Goal: Obtain resource: Download file/media

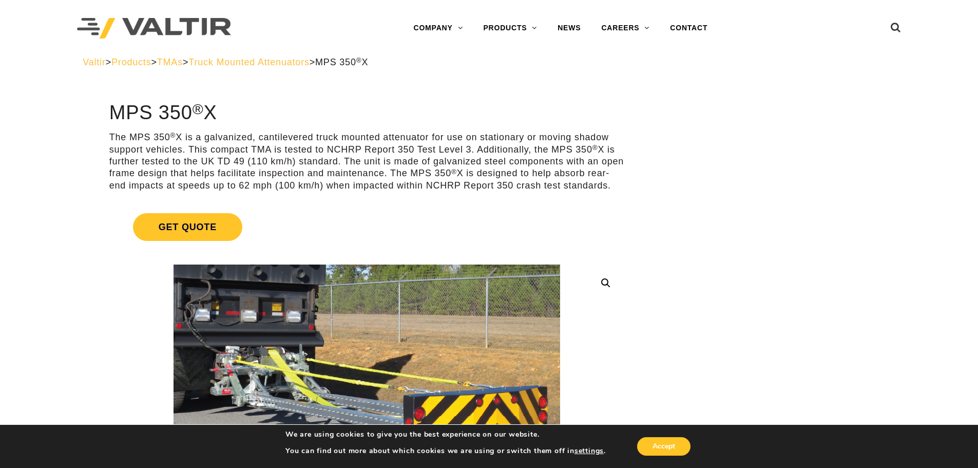
click at [398, 158] on p "The MPS 350 ® X is a galvanized, cantilevered truck mounted attenuator for use …" at bounding box center [366, 161] width 515 height 60
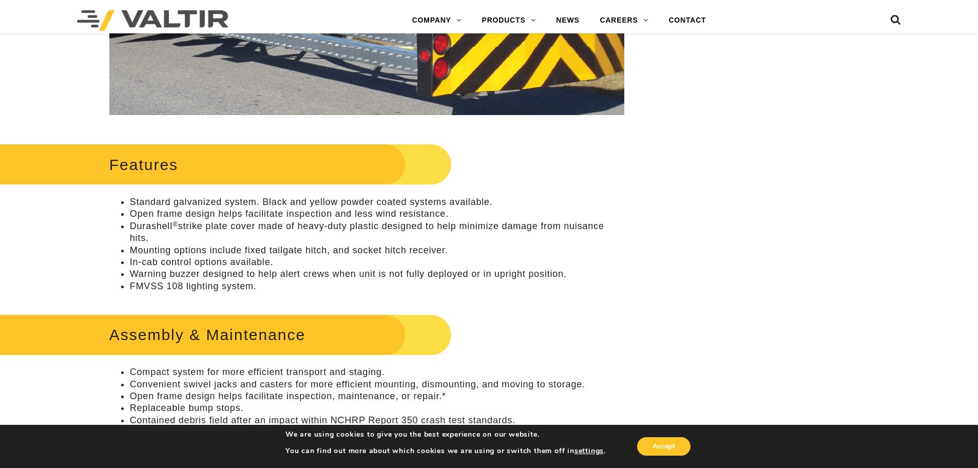
scroll to position [411, 0]
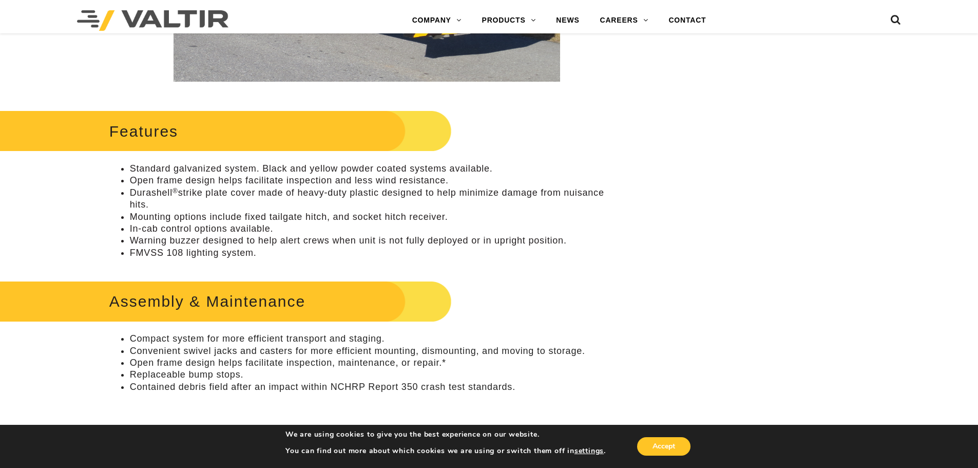
click at [148, 227] on li "In-cab control options available." at bounding box center [377, 229] width 494 height 12
click at [149, 227] on li "In-cab control options available." at bounding box center [377, 229] width 494 height 12
drag, startPoint x: 476, startPoint y: 281, endPoint x: 471, endPoint y: 276, distance: 6.9
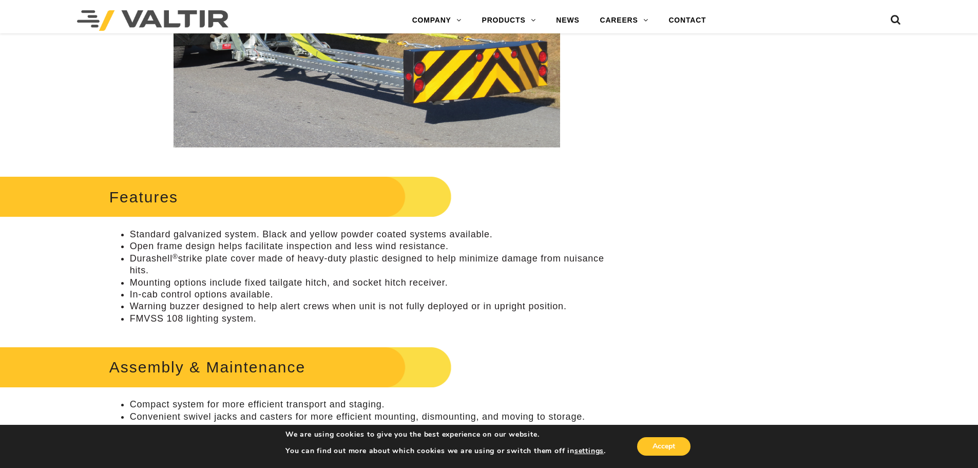
scroll to position [0, 0]
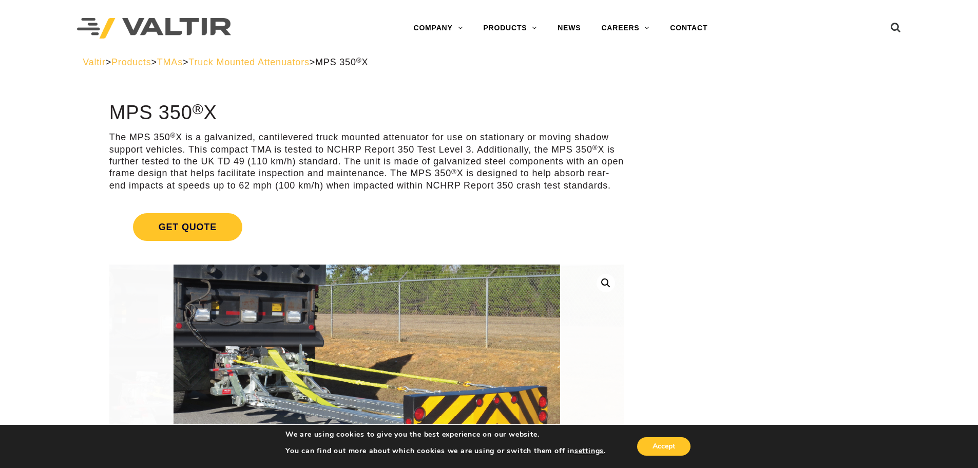
drag, startPoint x: 488, startPoint y: 281, endPoint x: 453, endPoint y: 126, distance: 158.4
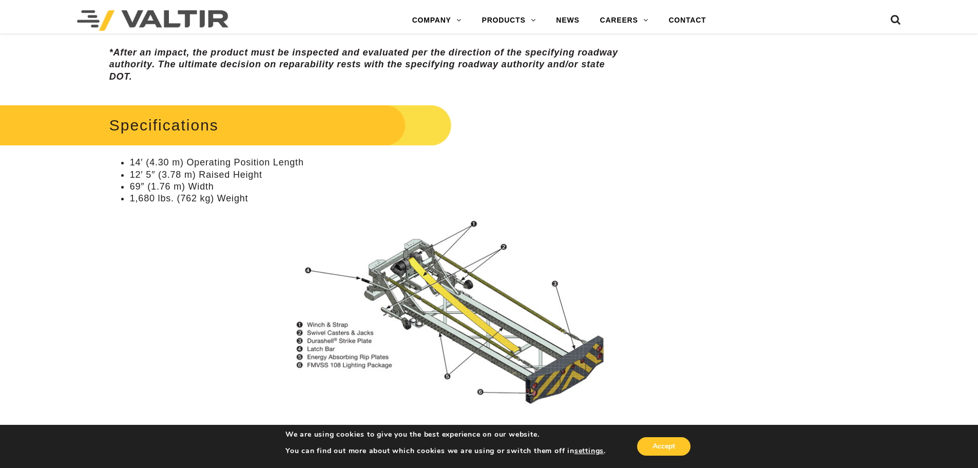
scroll to position [770, 0]
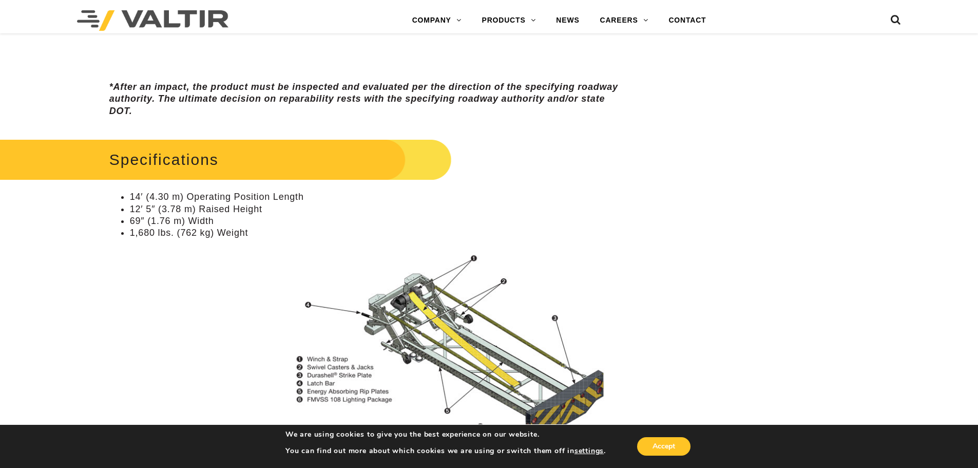
click at [165, 208] on li "12′ 5″ (3.78 m) Raised Height" at bounding box center [377, 209] width 494 height 12
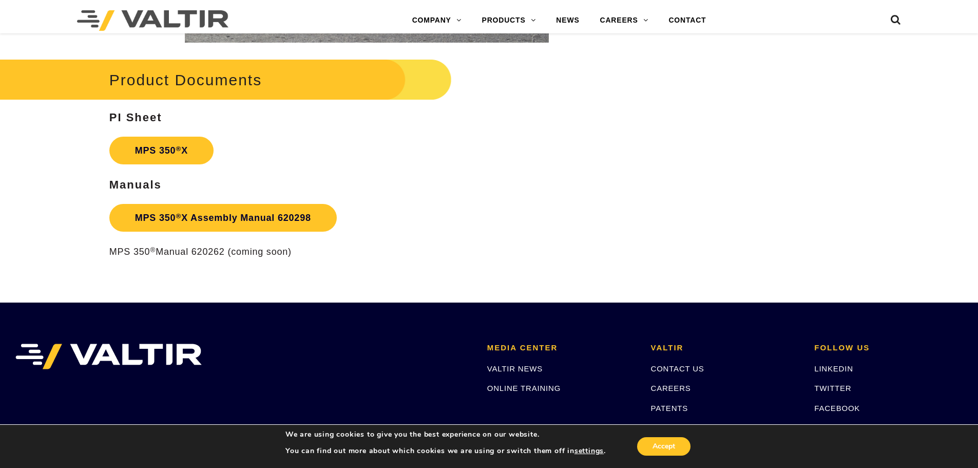
scroll to position [1797, 0]
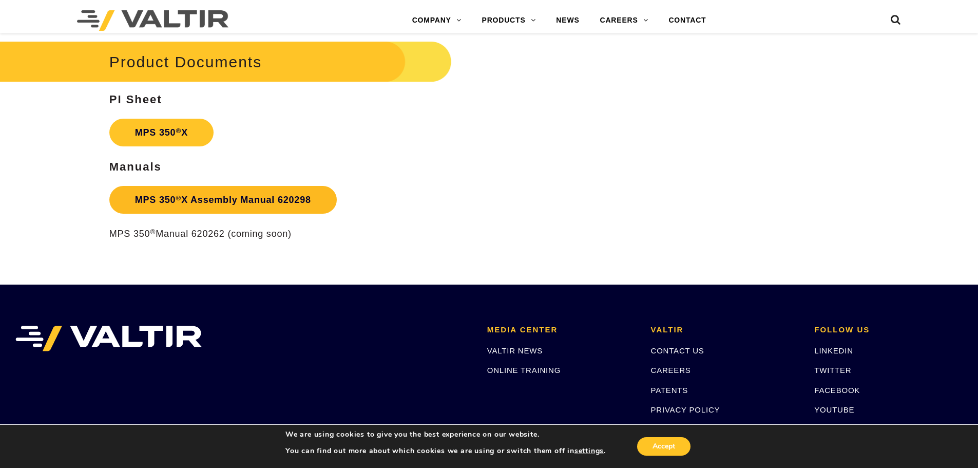
drag, startPoint x: 200, startPoint y: 201, endPoint x: 217, endPoint y: 209, distance: 18.6
click at [200, 202] on link "MPS 350 ® X Assembly Manual 620298" at bounding box center [222, 200] width 227 height 28
